Goal: Task Accomplishment & Management: Complete application form

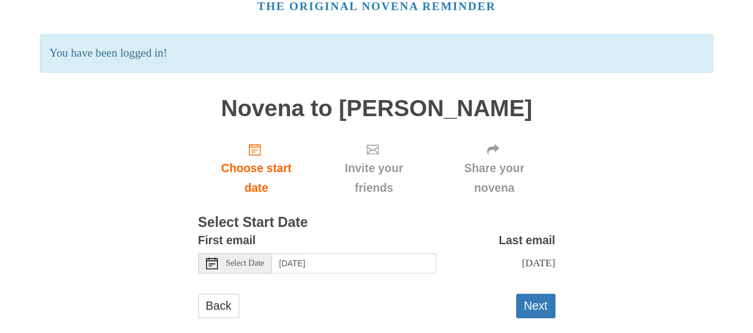
scroll to position [79, 0]
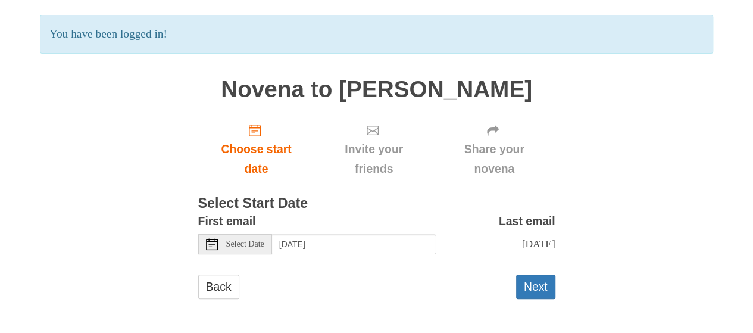
click at [239, 244] on span "Select Date" at bounding box center [245, 244] width 38 height 8
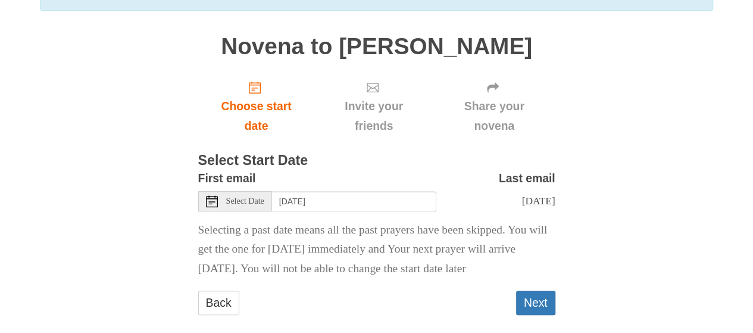
scroll to position [138, 0]
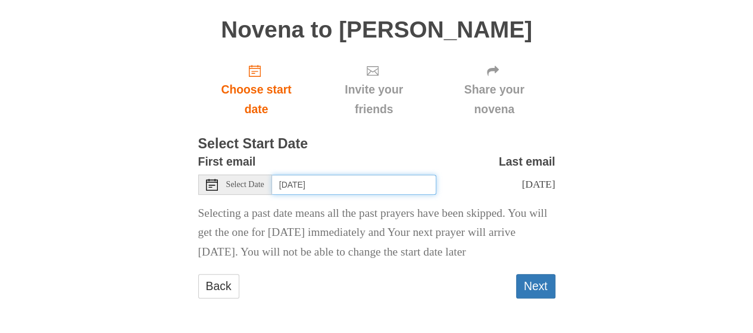
click at [324, 183] on input "Monday, September 15th" at bounding box center [354, 184] width 164 height 20
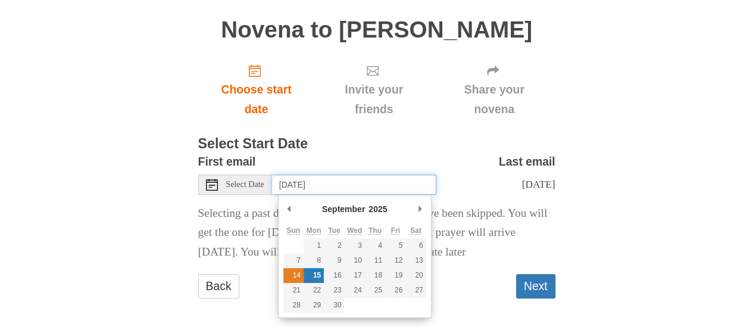
type input "Sunday, September 14th"
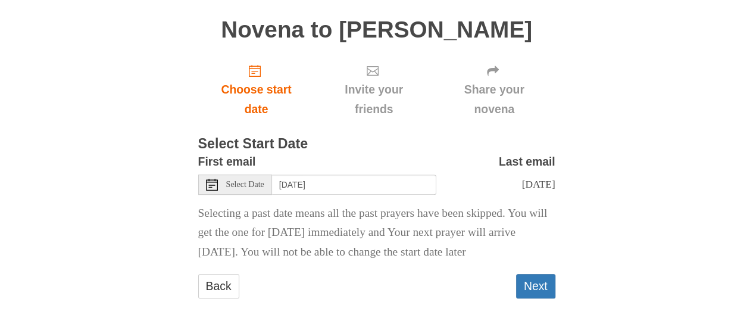
scroll to position [168, 0]
click at [546, 284] on button "Next" at bounding box center [535, 286] width 39 height 24
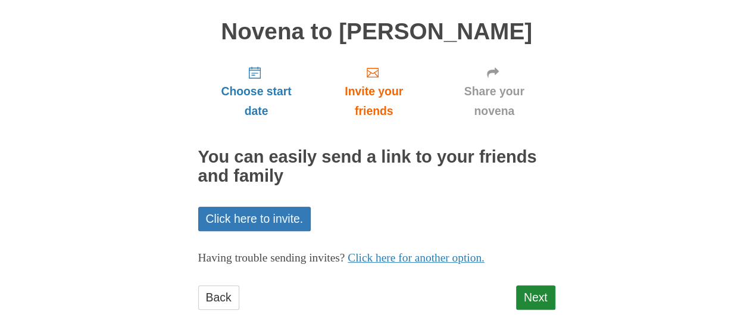
scroll to position [90, 0]
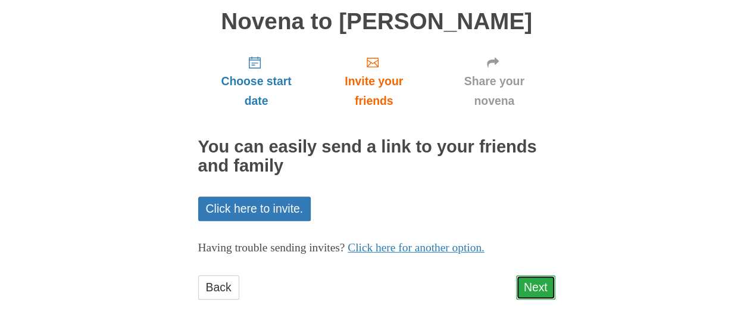
click at [533, 281] on link "Next" at bounding box center [535, 287] width 39 height 24
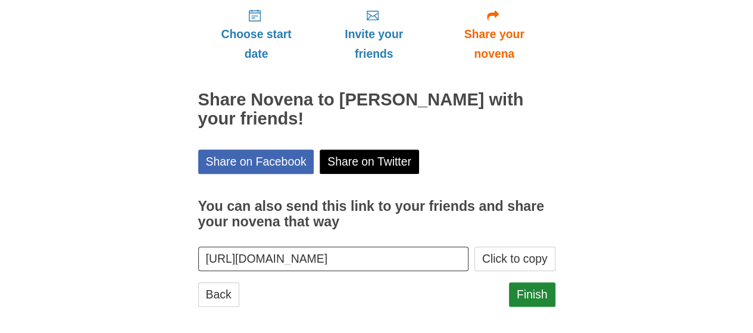
scroll to position [144, 0]
